Goal: Transaction & Acquisition: Obtain resource

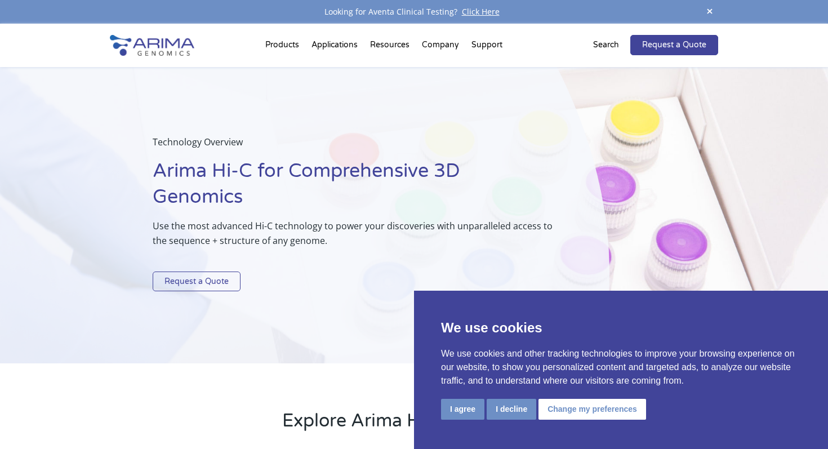
click at [210, 279] on link "Request a Quote" at bounding box center [197, 281] width 88 height 20
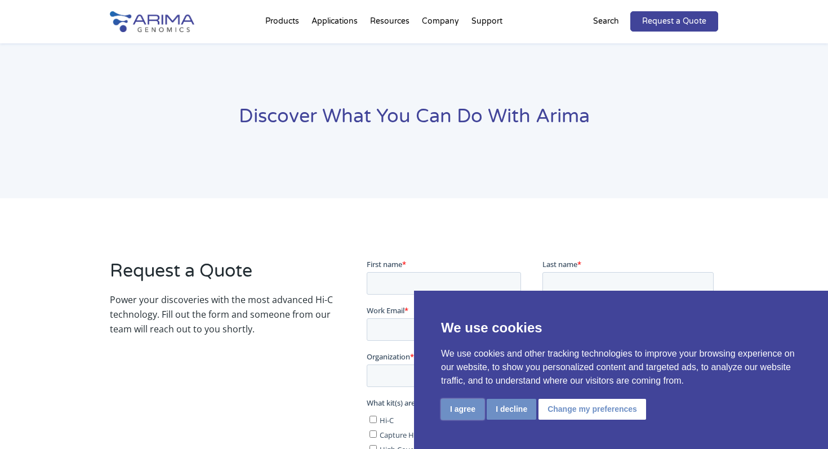
click at [465, 409] on button "I agree" at bounding box center [462, 409] width 43 height 21
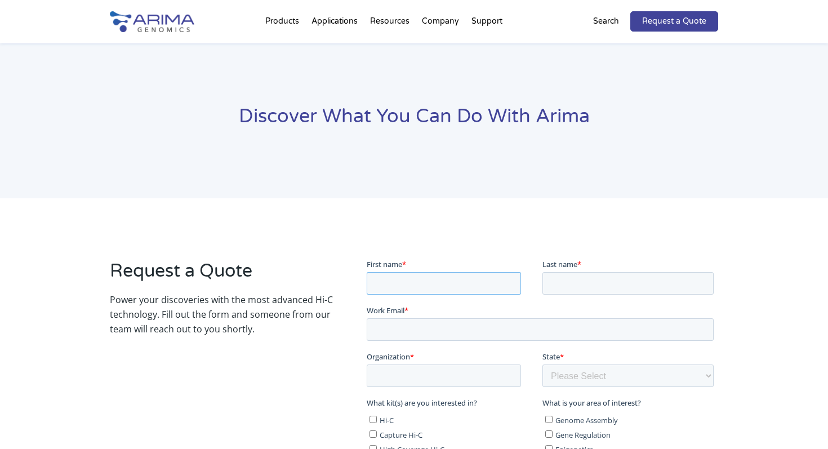
click at [422, 282] on input "First name *" at bounding box center [443, 282] width 154 height 23
type input "Celeste"
click at [578, 281] on input "Last name *" at bounding box center [627, 282] width 171 height 23
type input "Rosencrance"
click at [535, 337] on input "Work Email *" at bounding box center [539, 329] width 347 height 23
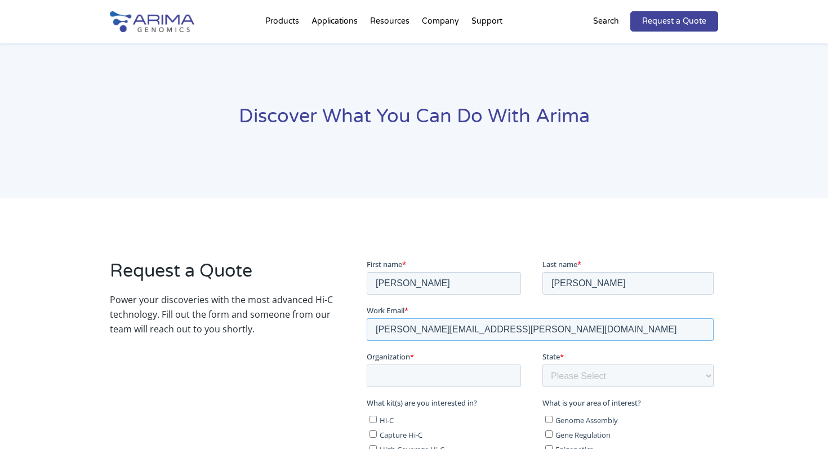
type input "celeste.rosencrance@stjude.org"
click at [480, 371] on input "Organization *" at bounding box center [443, 375] width 154 height 23
click at [412, 371] on input "St Jude Childrens Research Hospital" at bounding box center [443, 375] width 154 height 23
type input "St Jude Childrens Research Hospital"
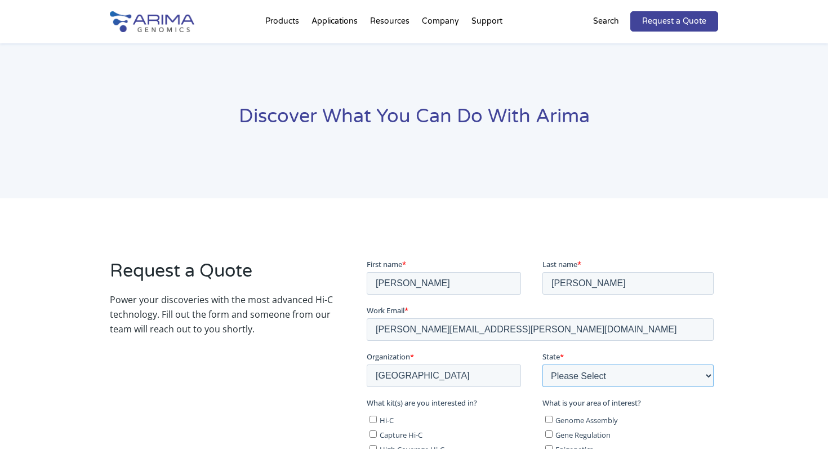
click at [557, 375] on select "Please Select Other/Non-US Alabama Alaska Arizona Arkansas California Colorado …" at bounding box center [627, 375] width 171 height 23
select select "Tennessee"
click at [542, 364] on select "Please Select Other/Non-US Alabama Alaska Arizona Arkansas California Colorado …" at bounding box center [627, 375] width 171 height 23
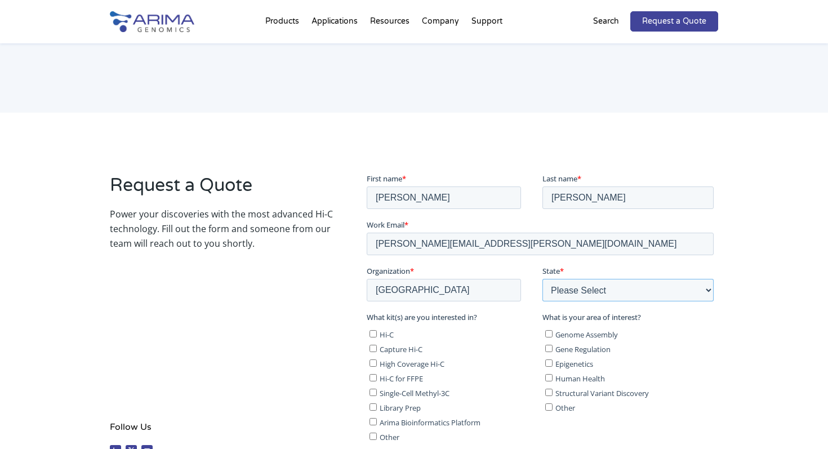
scroll to position [141, 0]
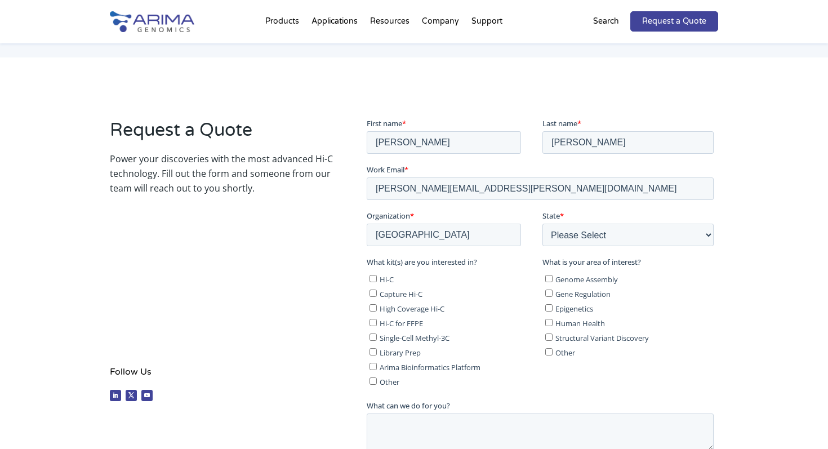
click at [372, 279] on input "Hi-C" at bounding box center [372, 277] width 7 height 7
checkbox input "true"
click at [373, 351] on input "Library Prep" at bounding box center [372, 351] width 7 height 7
checkbox input "true"
click at [373, 295] on input "Capture Hi-C" at bounding box center [372, 292] width 7 height 7
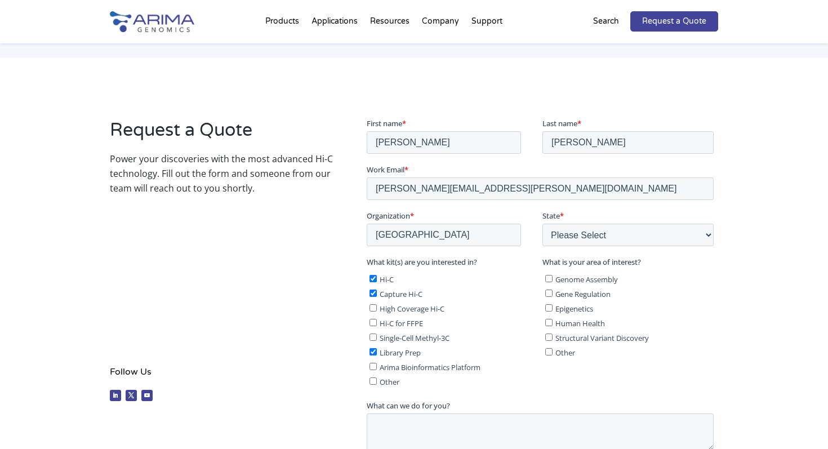
checkbox input "true"
click at [547, 293] on input "Gene Regulation" at bounding box center [548, 292] width 7 height 7
checkbox input "true"
click at [547, 307] on input "Epigenetics" at bounding box center [548, 307] width 7 height 7
checkbox input "true"
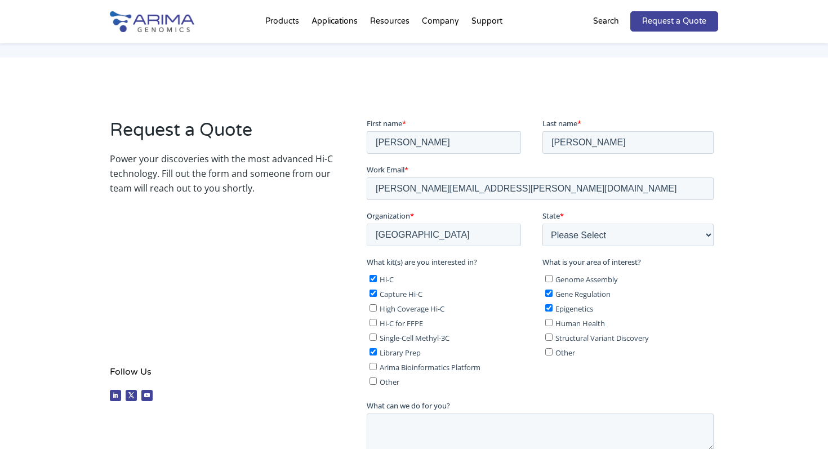
click at [550, 324] on input "Human Health" at bounding box center [548, 321] width 7 height 7
checkbox input "true"
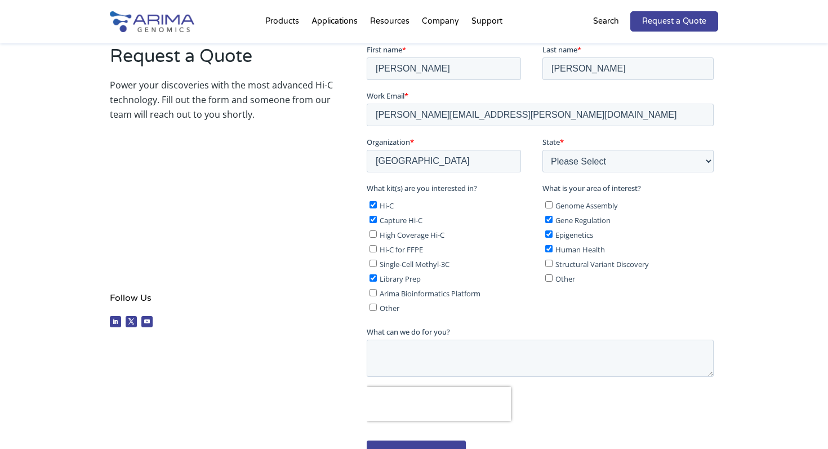
scroll to position [247, 0]
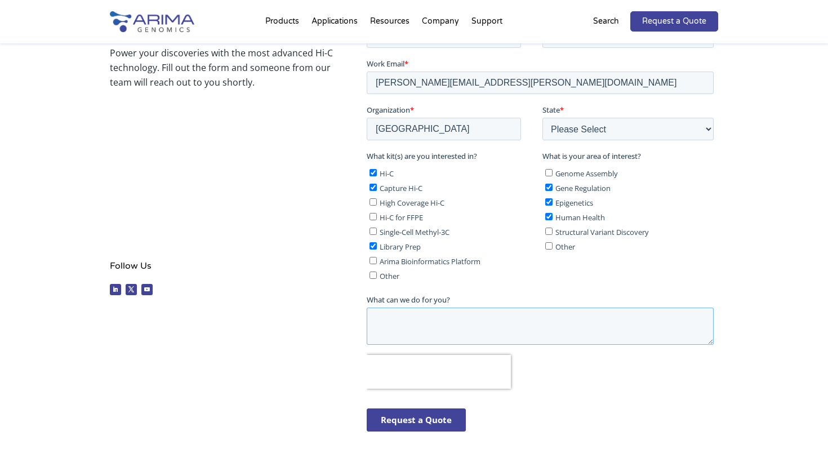
click at [530, 320] on textarea "What can we do for you?" at bounding box center [539, 325] width 347 height 37
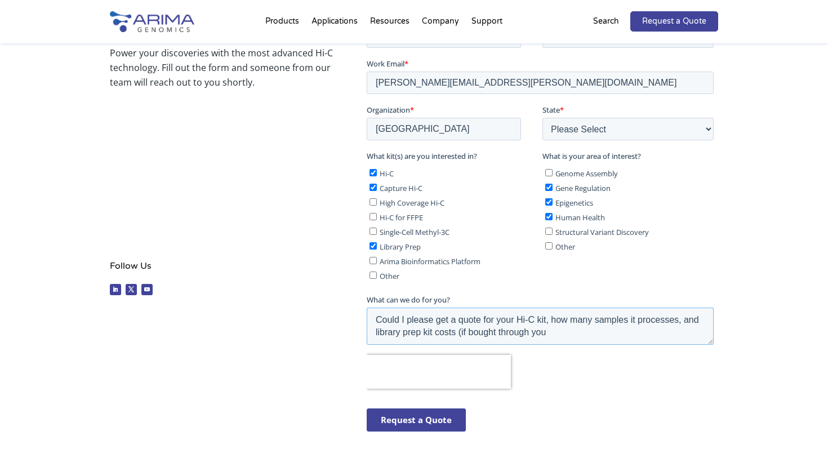
click at [469, 330] on textarea "Could I please get a quote for your Hi-C kit, how many samples it processes, an…" at bounding box center [539, 325] width 347 height 37
click at [591, 336] on textarea "Could I please get a quote for your Hi-C kit, how many samples it processes, an…" at bounding box center [539, 325] width 347 height 37
click at [547, 320] on textarea "Could I please get a quote for your Hi-C kit, how many samples it processes, an…" at bounding box center [539, 325] width 347 height 37
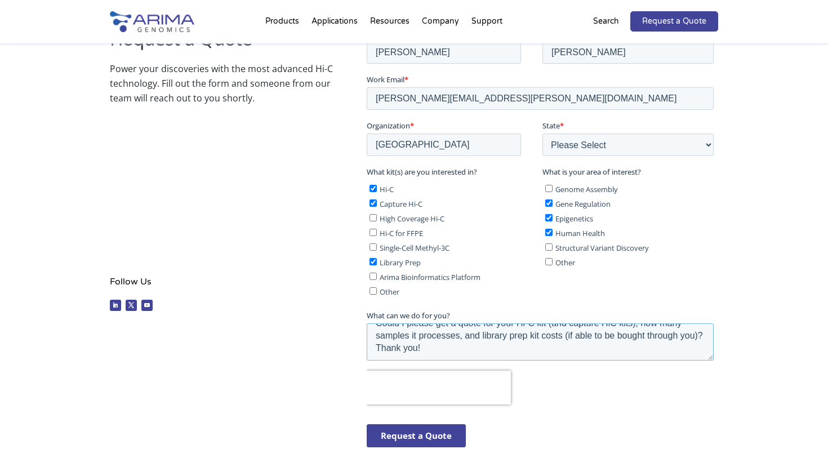
scroll to position [233, 0]
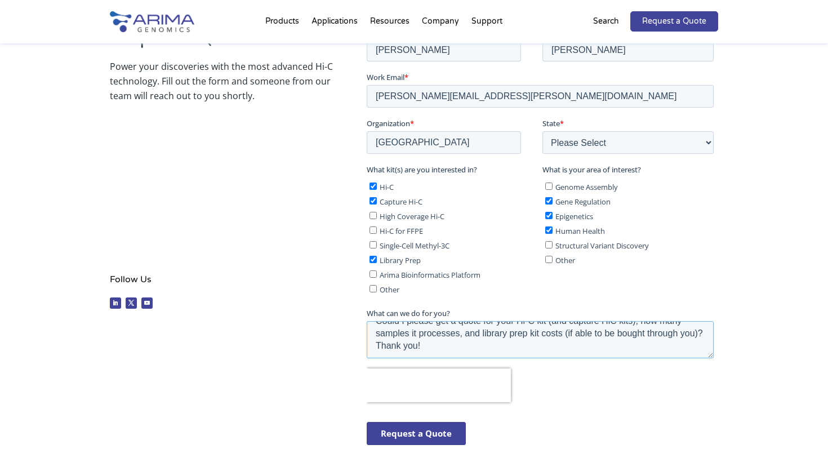
type textarea "Could I please get a quote for your Hi-C kit (and capture HiC kits), how many s…"
click at [403, 434] on input "Request a Quote" at bounding box center [415, 432] width 99 height 23
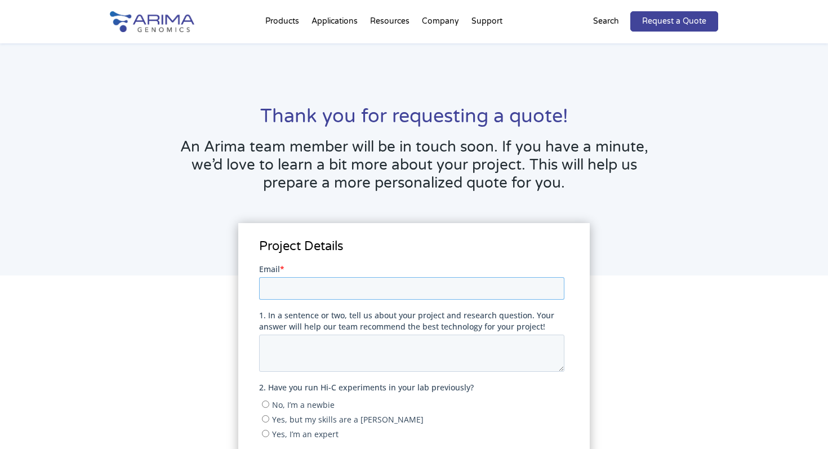
click at [416, 290] on input "Email *" at bounding box center [411, 288] width 305 height 23
drag, startPoint x: 431, startPoint y: 282, endPoint x: 393, endPoint y: 282, distance: 38.3
click at [393, 282] on input "celeste.rosencrance@northwestern.edu" at bounding box center [411, 288] width 305 height 23
click at [456, 281] on input "celeste.rosencrance@northwestern.edu" at bounding box center [411, 288] width 305 height 23
drag, startPoint x: 468, startPoint y: 286, endPoint x: 356, endPoint y: 286, distance: 112.1
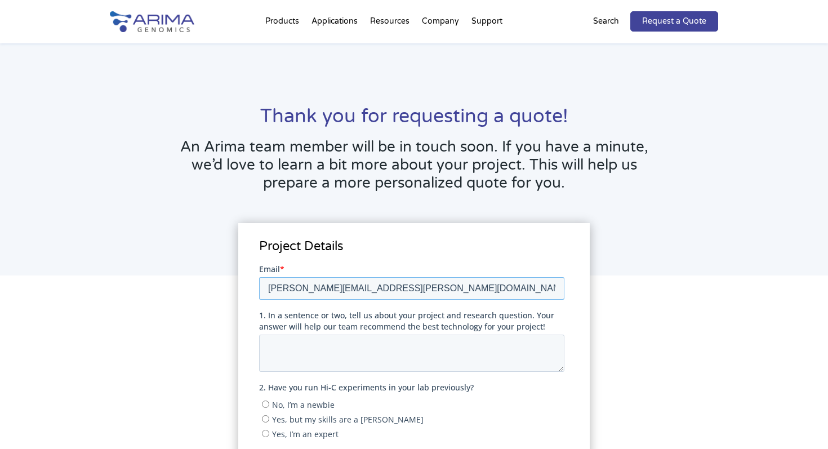
click at [356, 286] on input "celeste.rosencrance@northwestern.edu" at bounding box center [411, 288] width 305 height 23
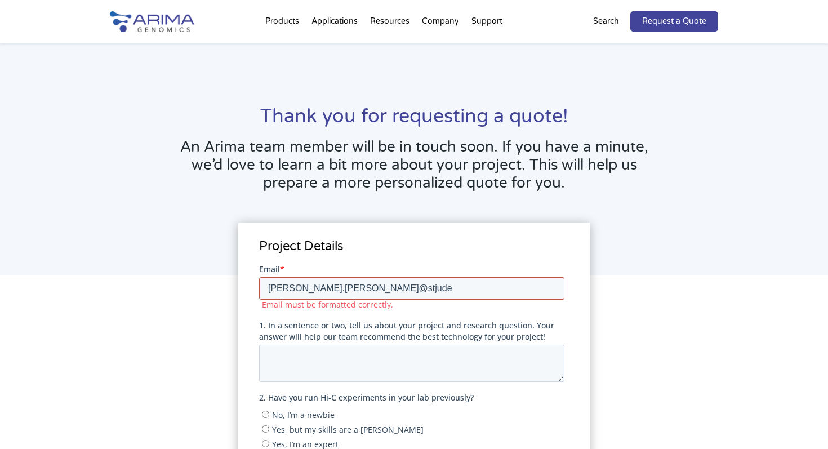
type input "celeste.rosencrance@stjude.org"
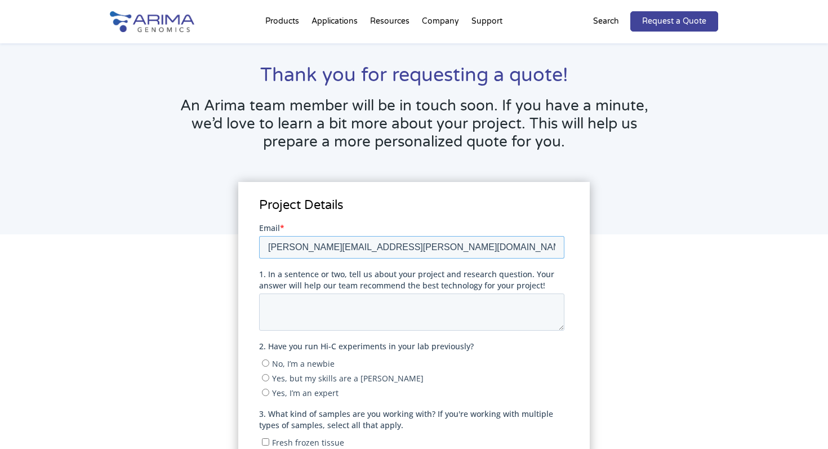
scroll to position [63, 0]
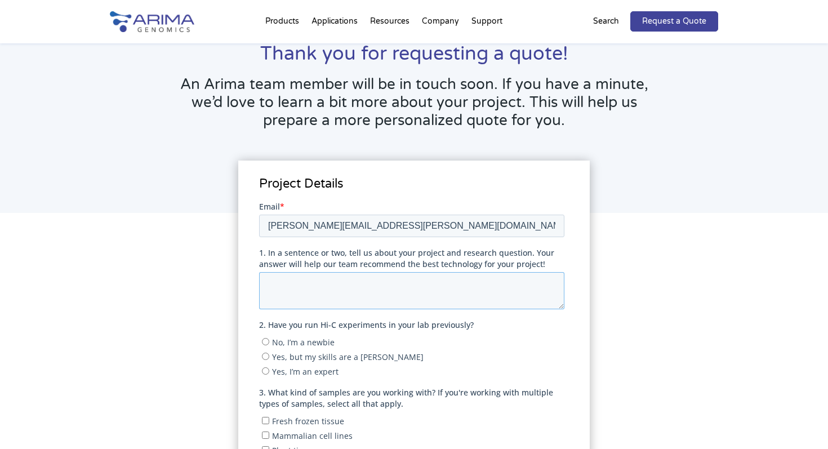
click at [331, 293] on textarea "1. In a sentence or two, tell us about your project and research question. Your…" at bounding box center [411, 289] width 305 height 37
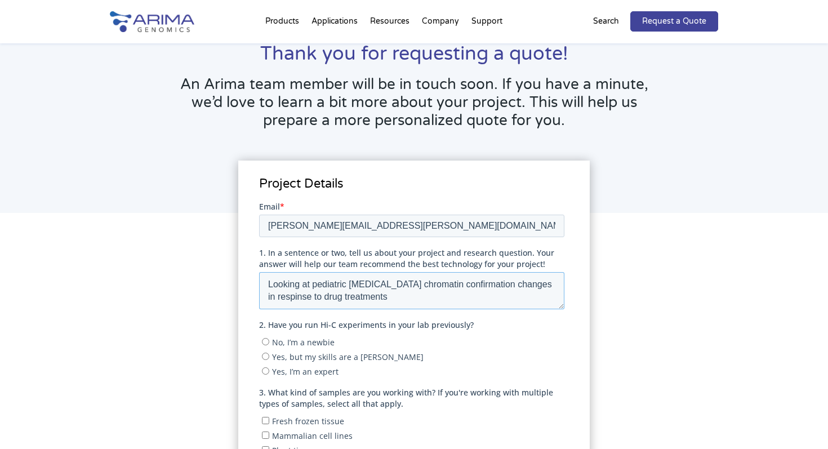
click at [280, 296] on textarea "Looking at pediatric cancer chromatin confirmation changes in respinse to drug …" at bounding box center [411, 289] width 305 height 37
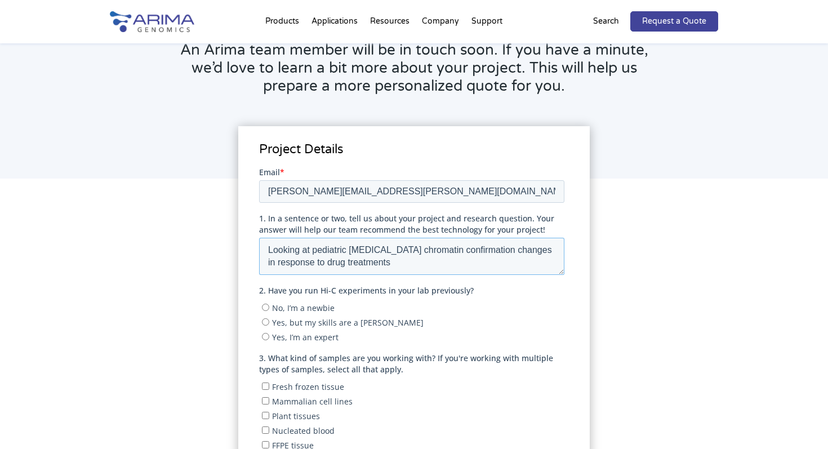
scroll to position [103, 0]
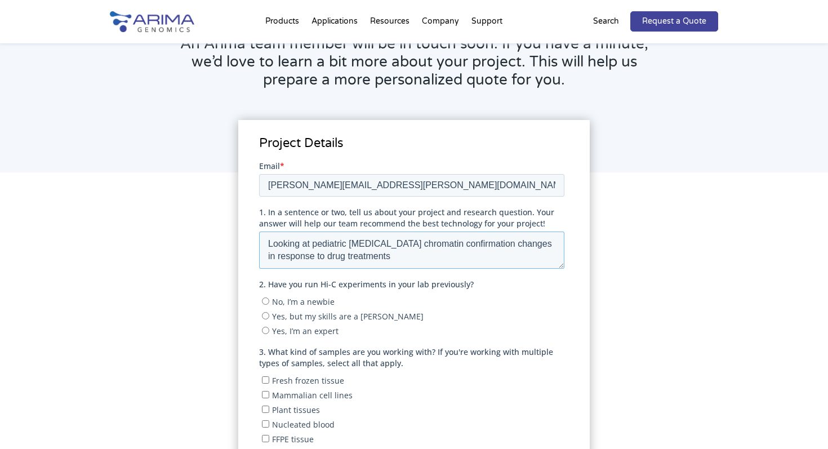
type textarea "Looking at pediatric cancer chromatin confirmation changes in response to drug …"
click at [301, 317] on span "Yes, but my skills are a little rusty" at bounding box center [347, 315] width 152 height 11
click at [269, 317] on input "Yes, but my skills are a little rusty" at bounding box center [264, 314] width 7 height 7
radio input "true"
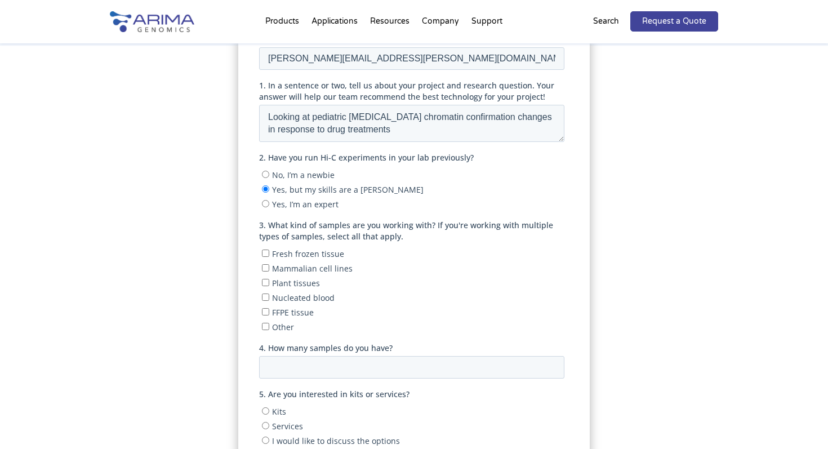
scroll to position [234, 0]
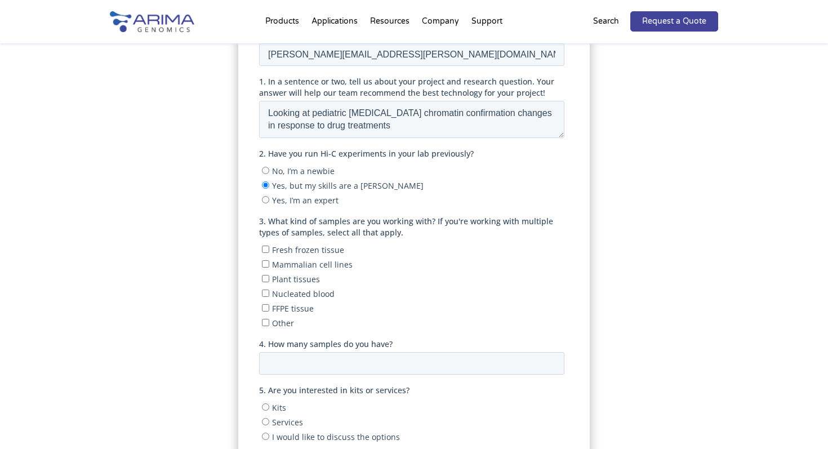
click at [296, 265] on span "Mammalian cell lines" at bounding box center [311, 264] width 81 height 11
click at [269, 265] on input "Mammalian cell lines" at bounding box center [264, 263] width 7 height 7
checkbox input "true"
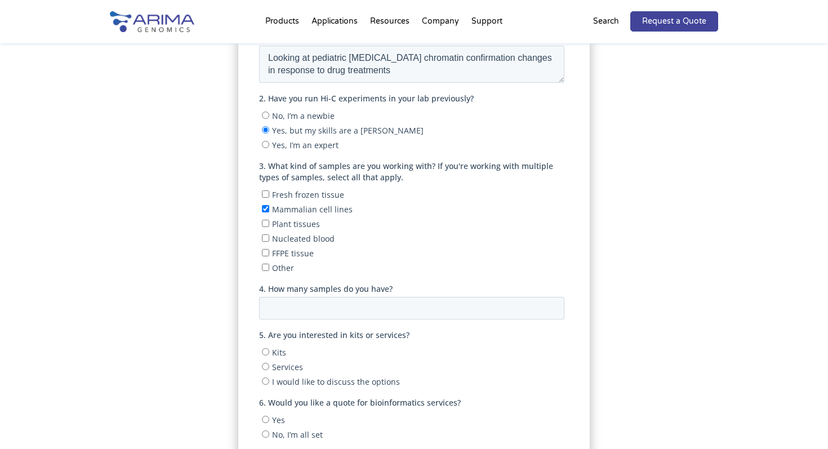
scroll to position [296, 0]
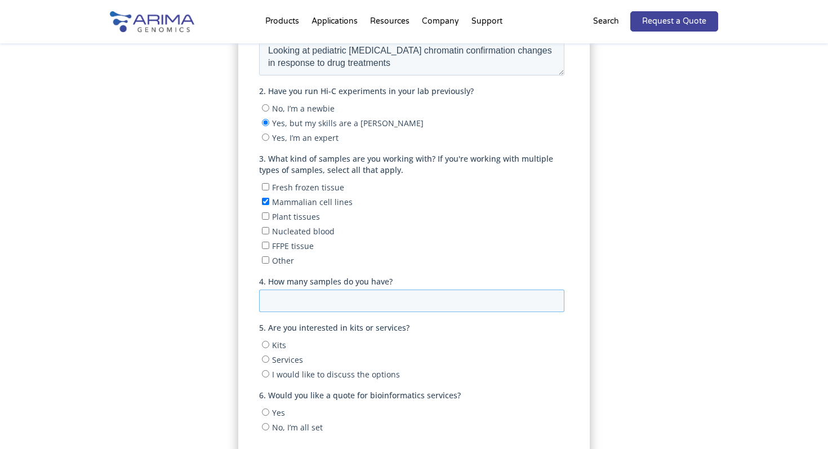
click at [295, 295] on input "4. How many samples do you have?" at bounding box center [411, 301] width 305 height 23
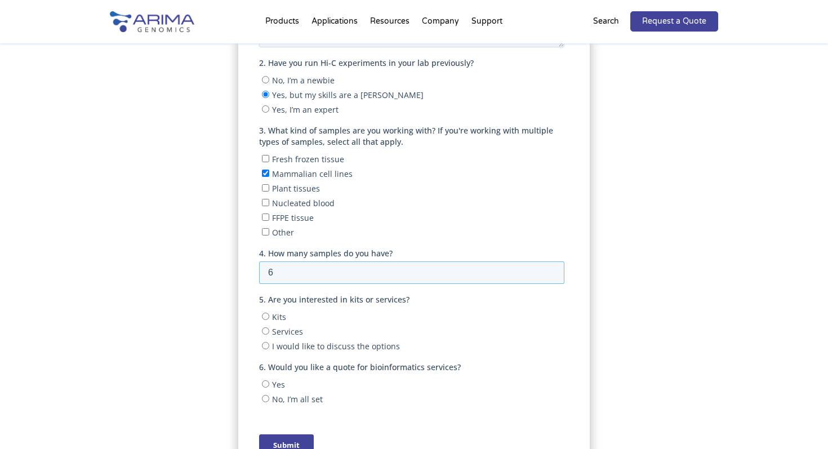
type input "6"
click at [268, 313] on input "Kits" at bounding box center [264, 316] width 7 height 7
radio input "true"
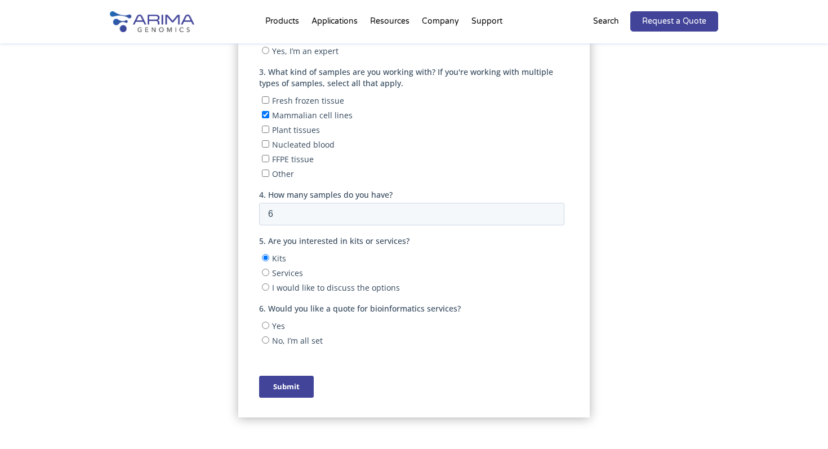
click at [295, 338] on span "No, I’m all set" at bounding box center [296, 340] width 51 height 11
click at [269, 338] on input "No, I’m all set" at bounding box center [264, 339] width 7 height 7
radio input "true"
click at [287, 381] on input "Submit" at bounding box center [286, 387] width 55 height 22
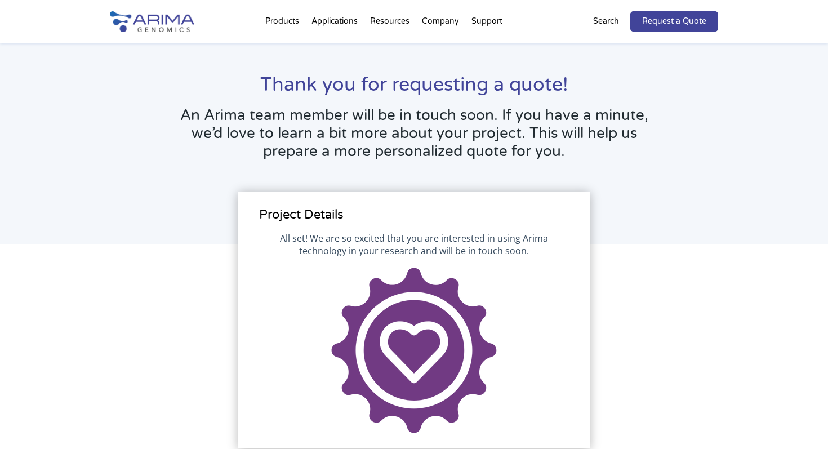
scroll to position [32, 0]
